Goal: Information Seeking & Learning: Learn about a topic

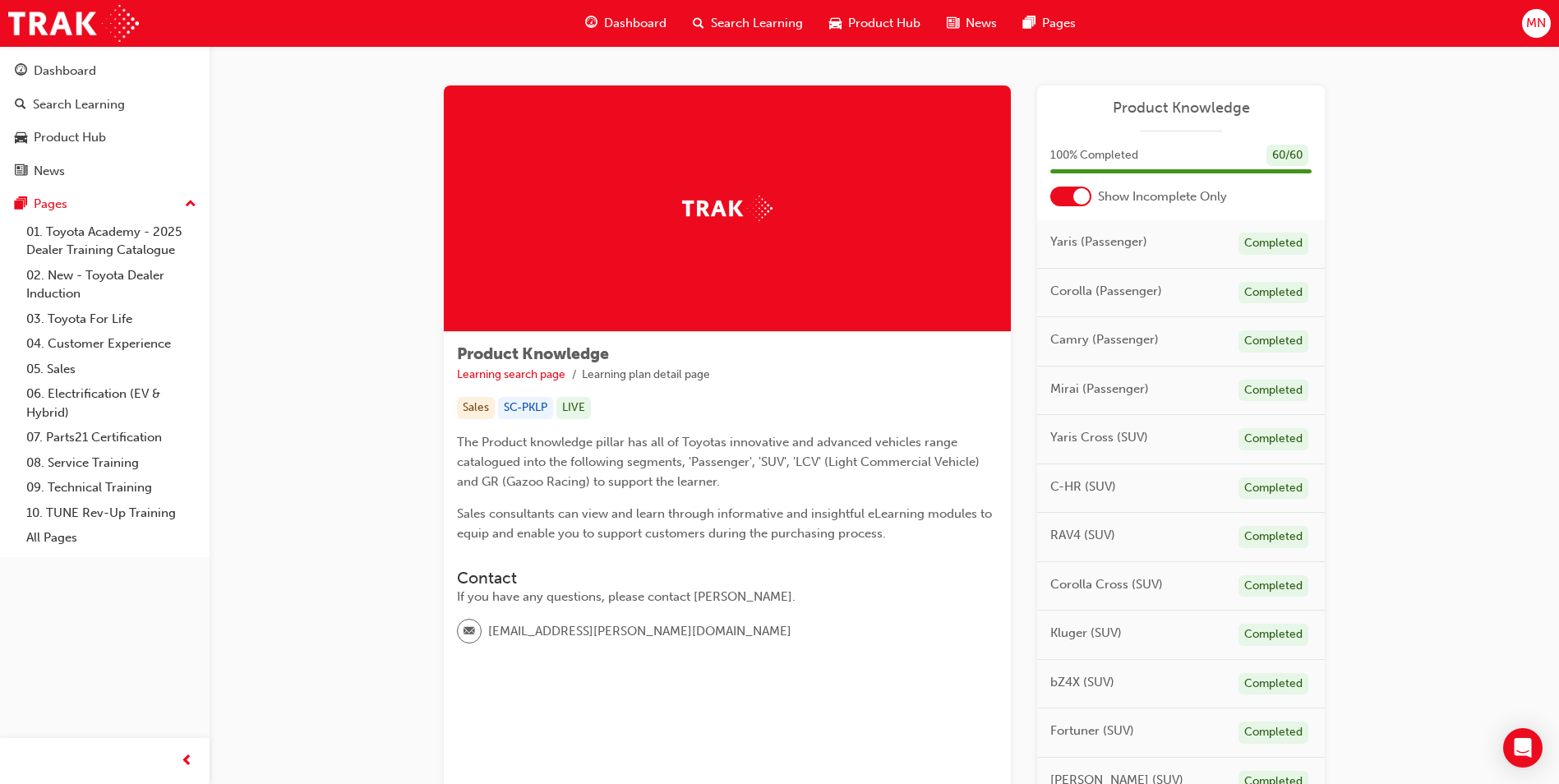
drag, startPoint x: 1070, startPoint y: 196, endPoint x: 1114, endPoint y: 256, distance: 74.4
click at [1070, 196] on div at bounding box center [1070, 196] width 41 height 20
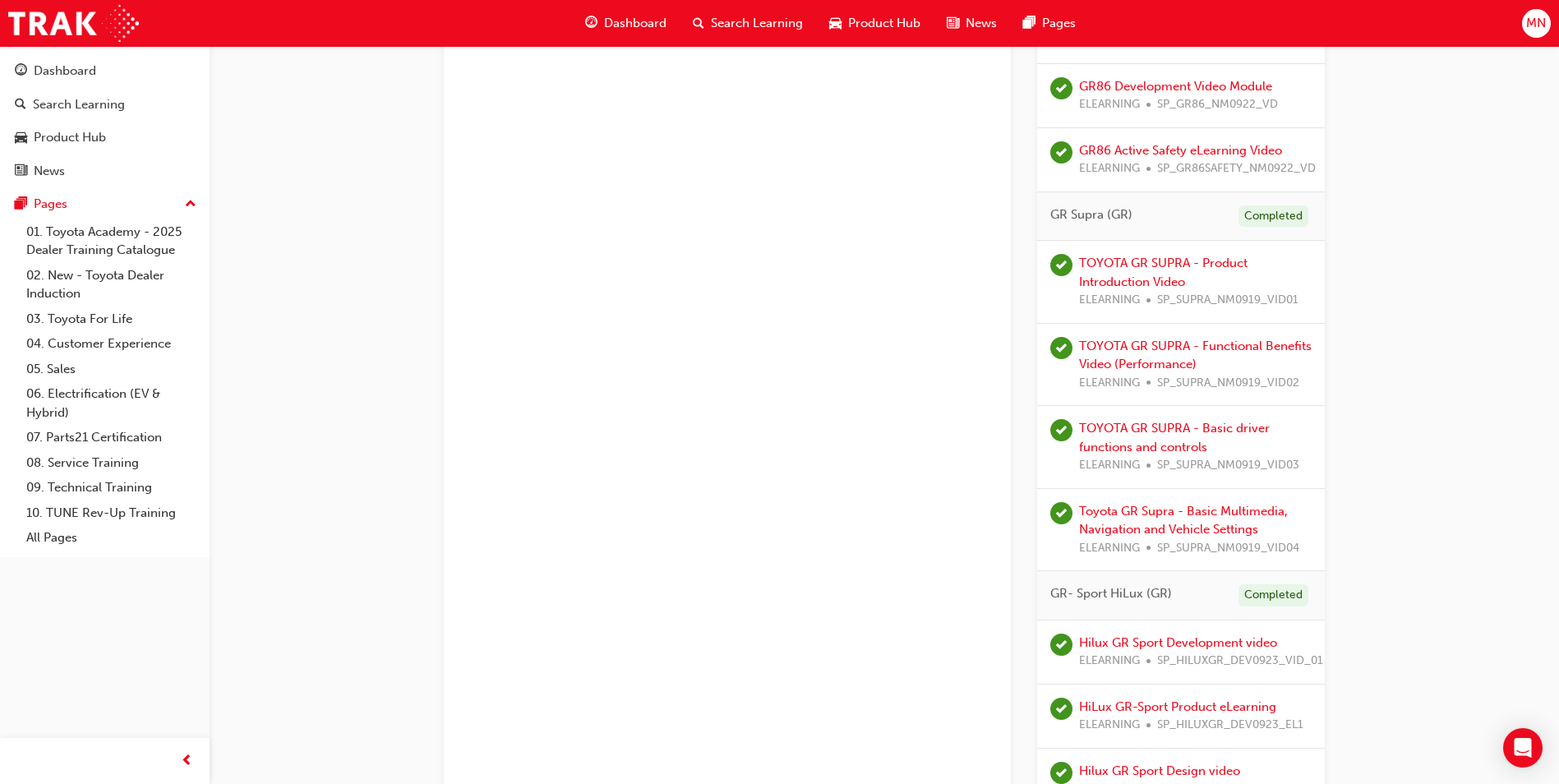
scroll to position [5017, 0]
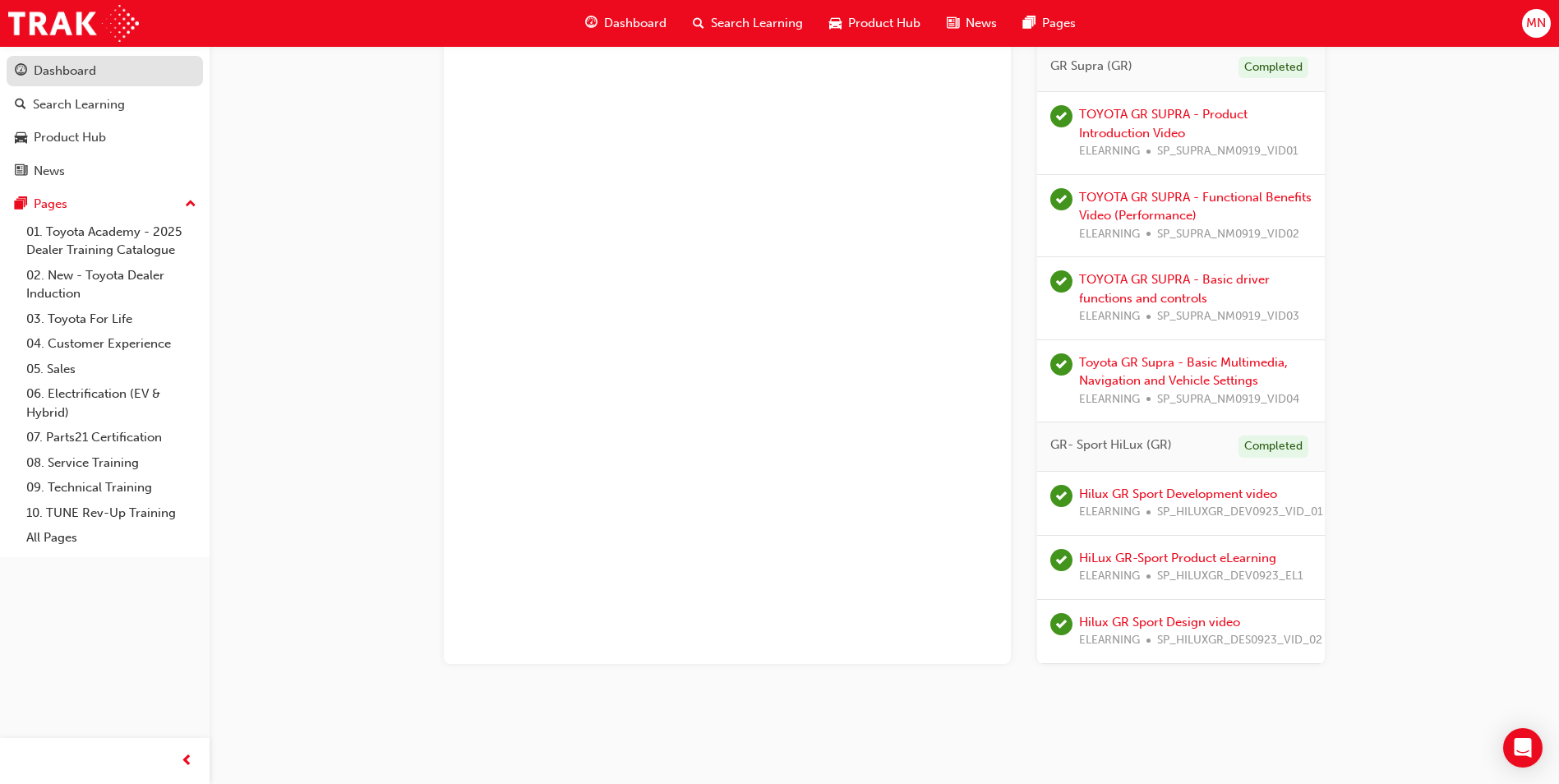
click at [88, 75] on div "Dashboard" at bounding box center [65, 71] width 63 height 19
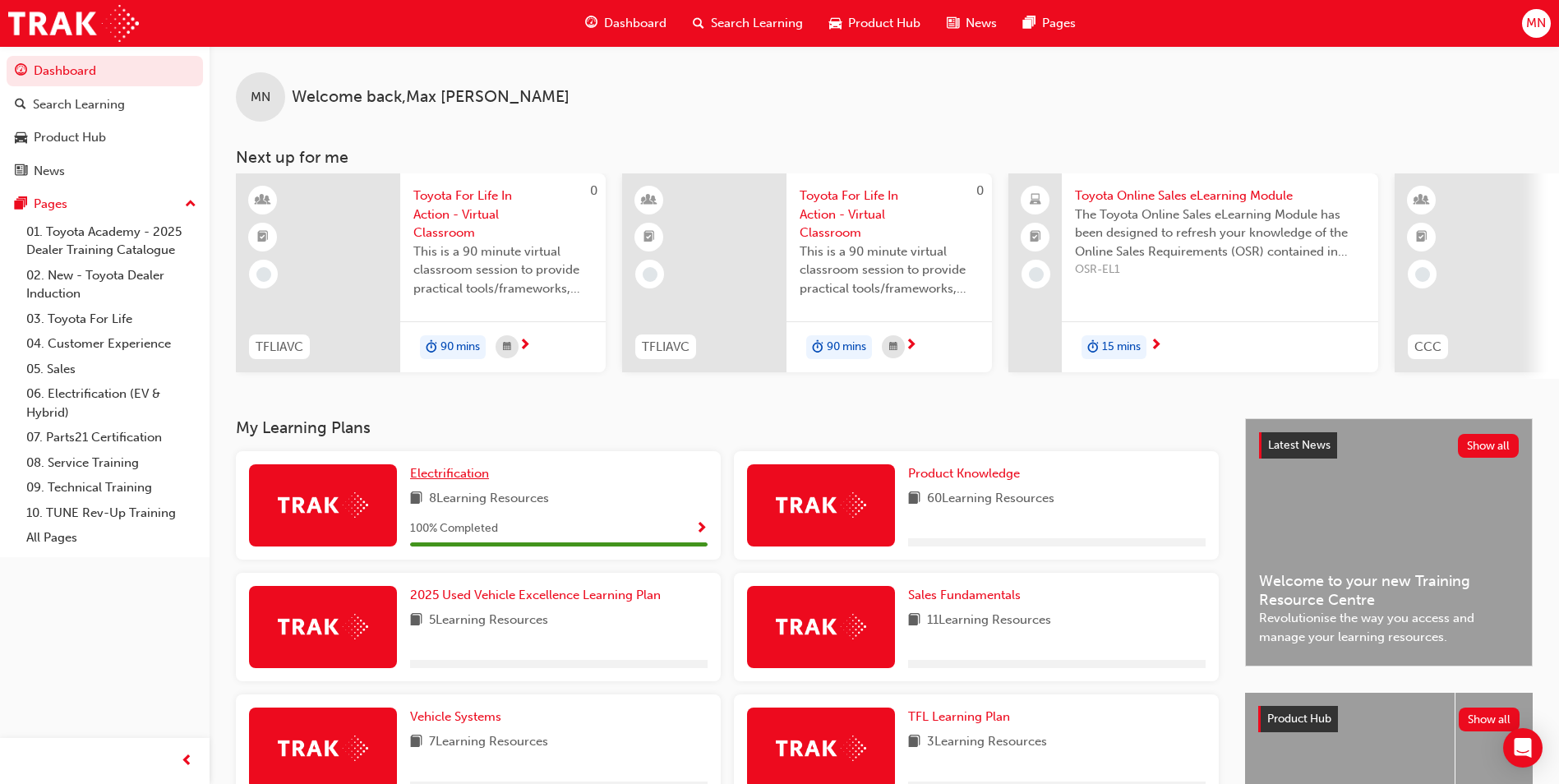
click at [463, 474] on span "Electrification" at bounding box center [449, 473] width 79 height 15
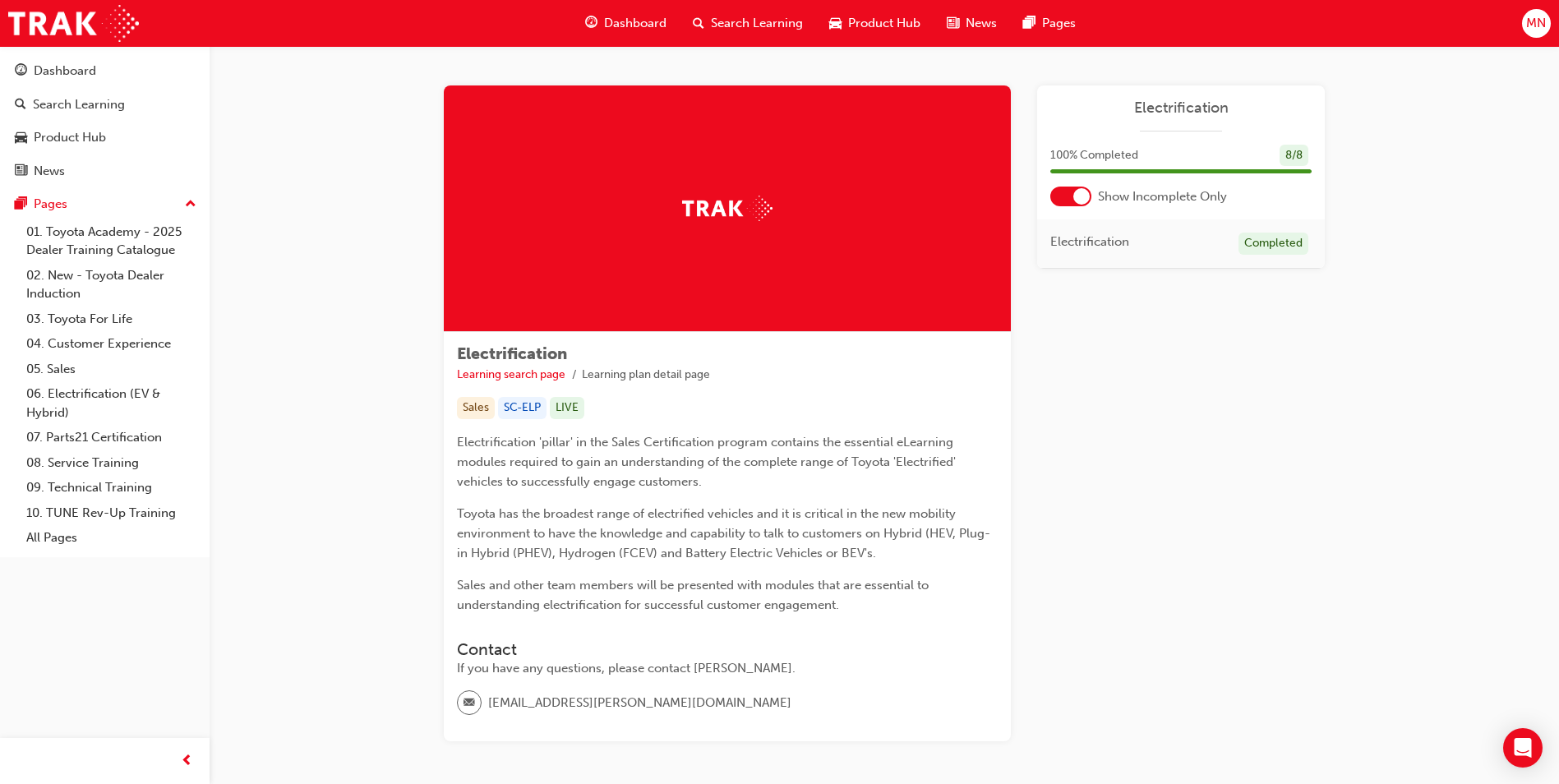
click at [1077, 199] on div at bounding box center [1081, 196] width 17 height 17
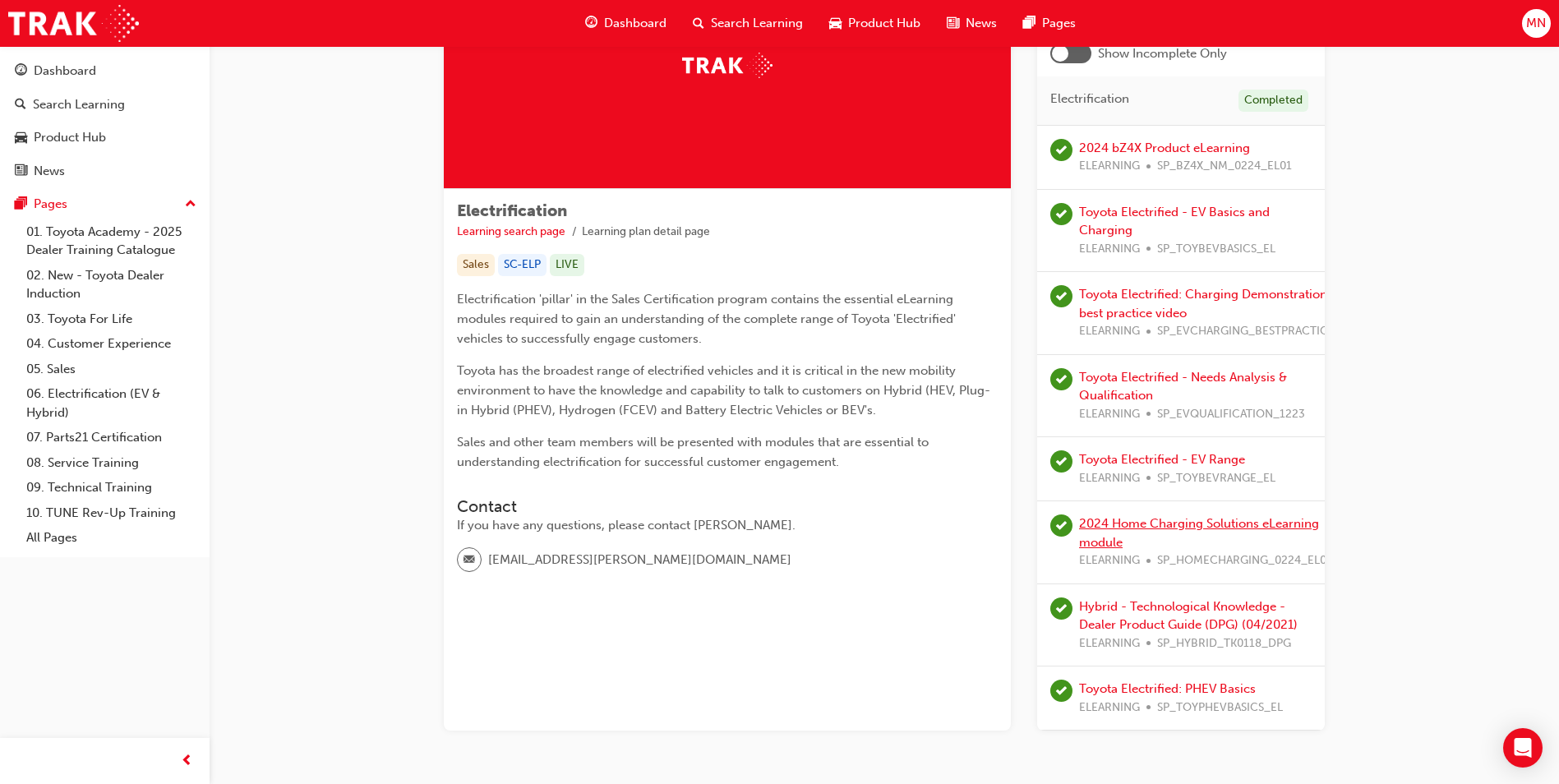
scroll to position [222, 0]
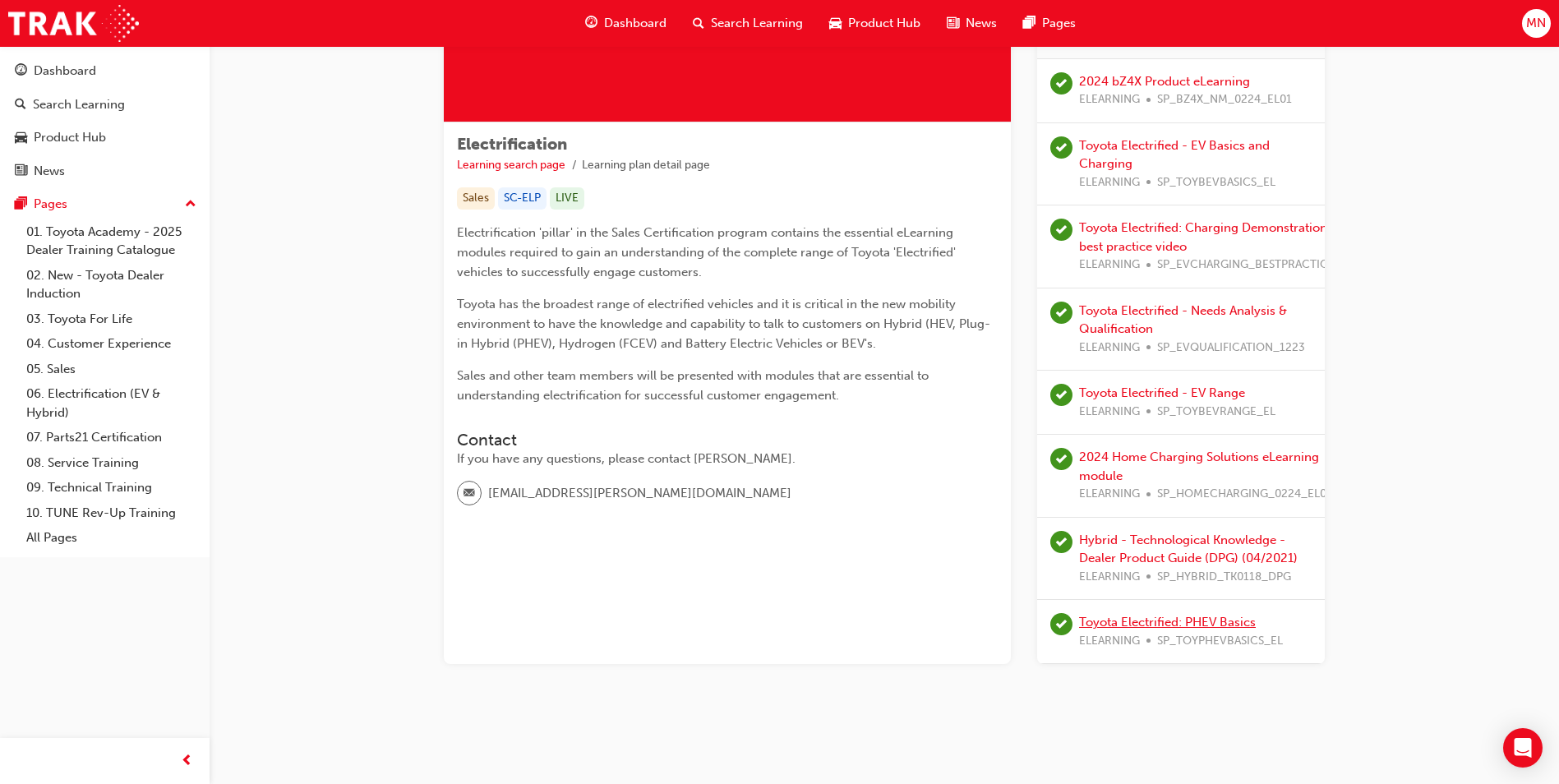
click at [1190, 615] on link "Toyota Electrified: PHEV Basics" at bounding box center [1168, 622] width 177 height 15
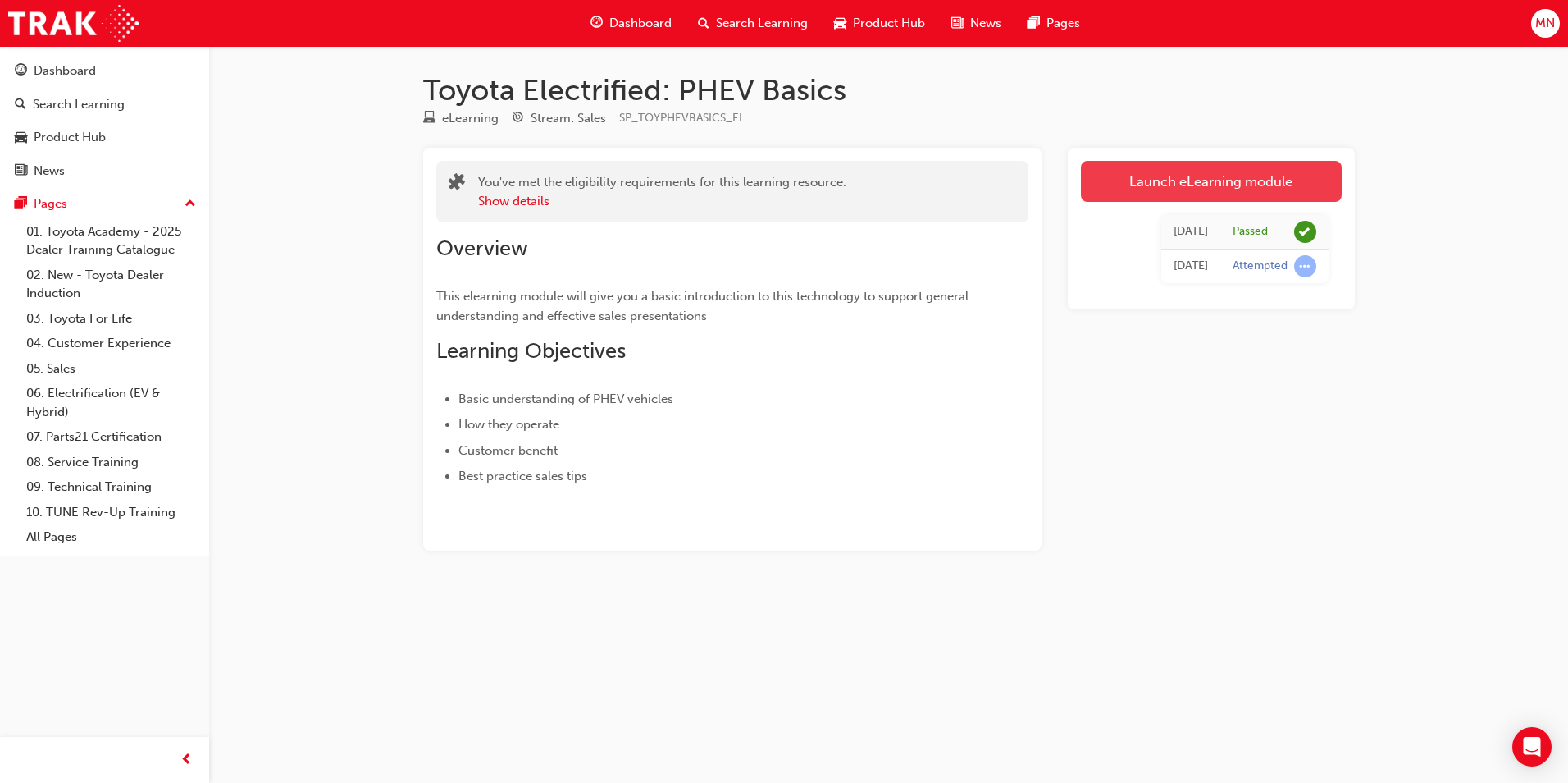
click at [1173, 184] on link "Launch eLearning module" at bounding box center [1211, 181] width 261 height 41
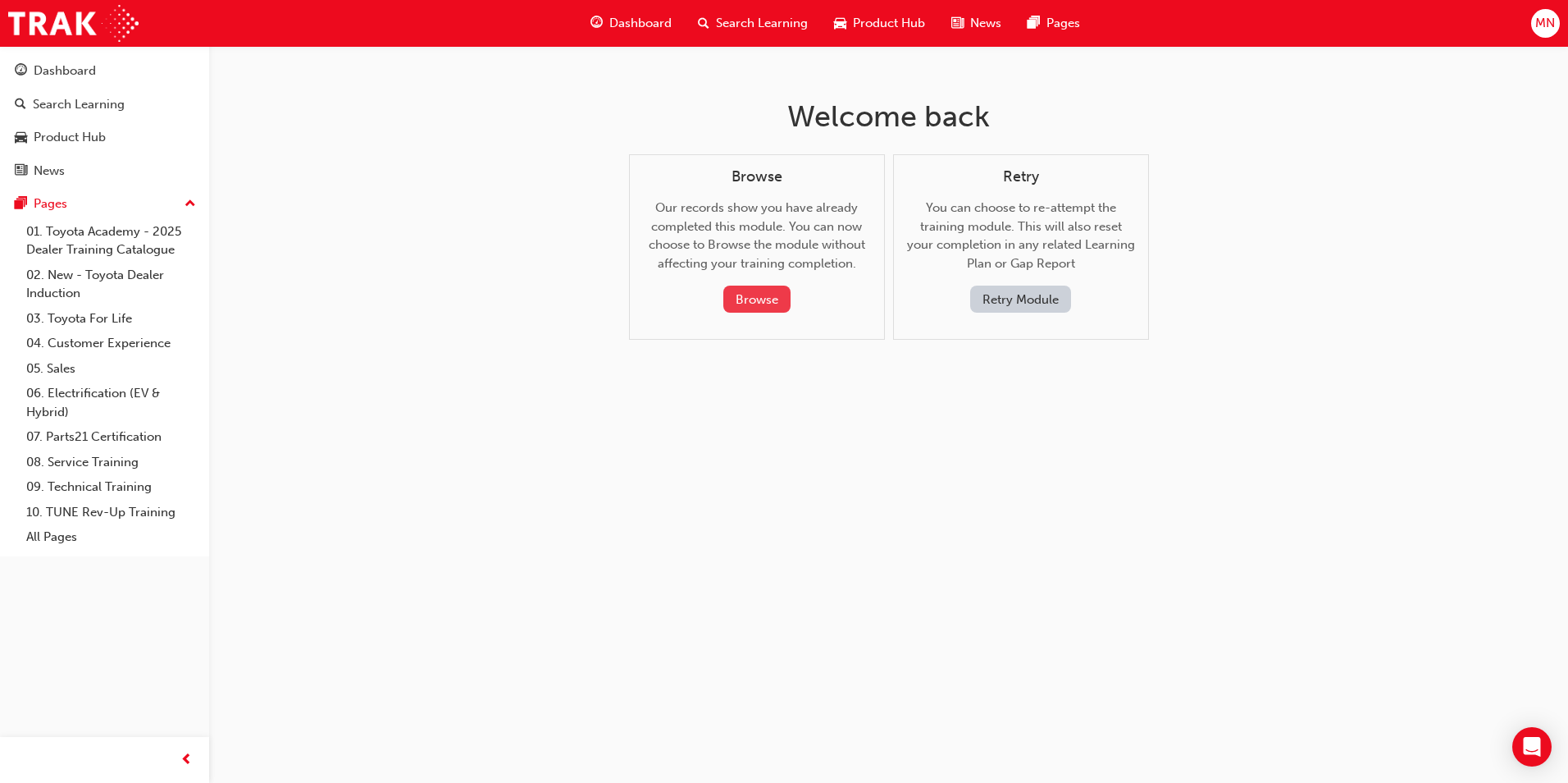
click at [750, 293] on button "Browse" at bounding box center [757, 298] width 68 height 27
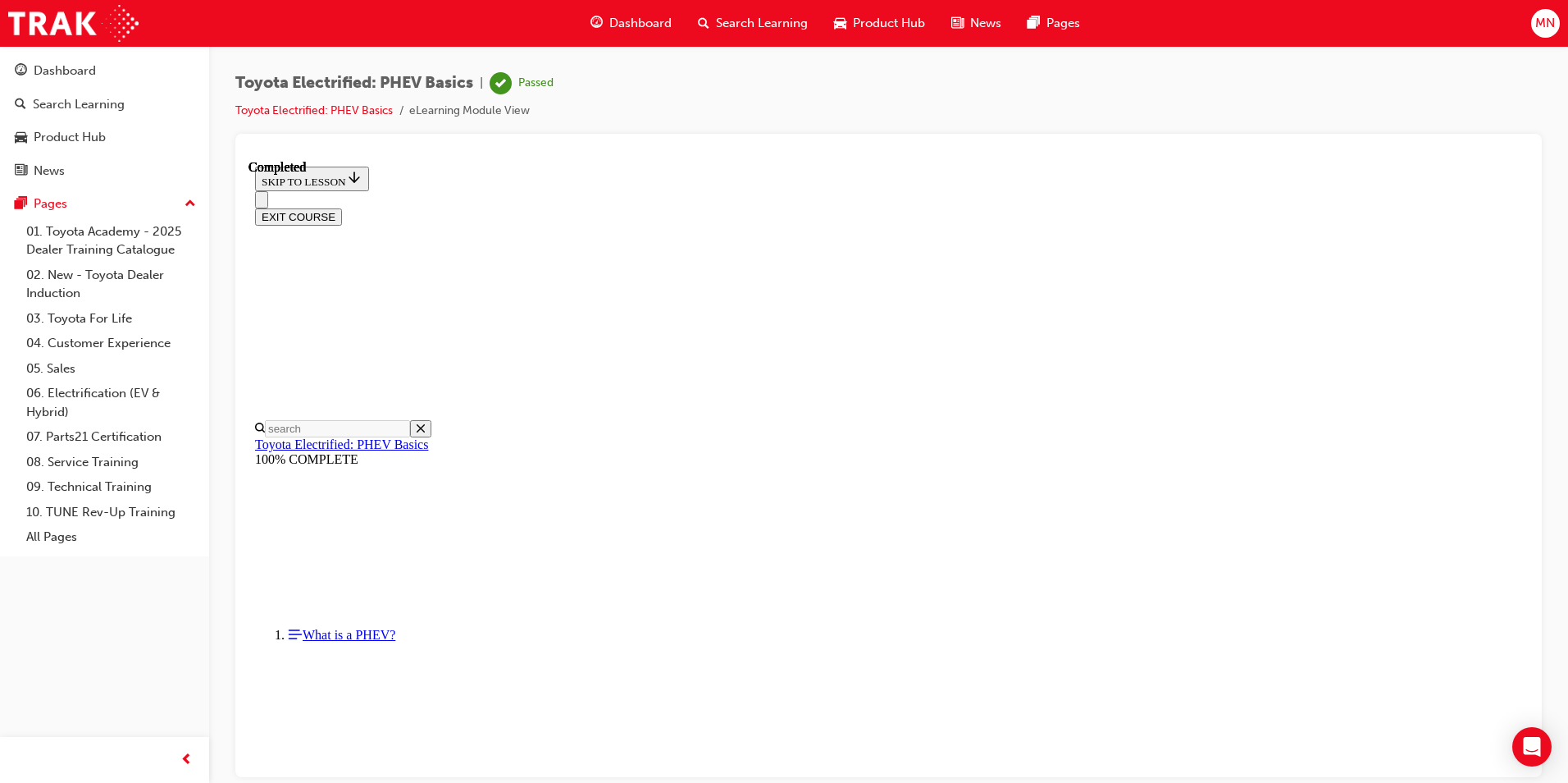
scroll to position [123, 0]
